Goal: Transaction & Acquisition: Purchase product/service

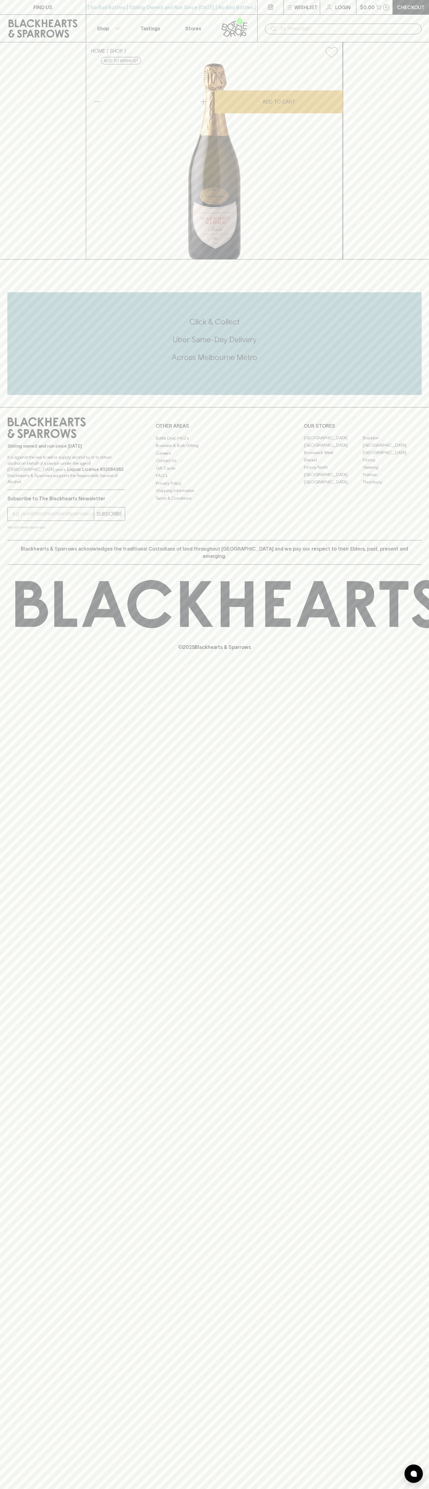
click at [308, 9] on p "Wishlist" at bounding box center [305, 7] width 23 height 7
click at [377, 1488] on html "FIND US | No Bad Bottles | Sibling Owned and Run Since 2006 | No Bad Bottles | …" at bounding box center [214, 744] width 429 height 1489
click at [3, 1152] on div at bounding box center [214, 744] width 429 height 1489
